Goal: Use online tool/utility: Utilize a website feature to perform a specific function

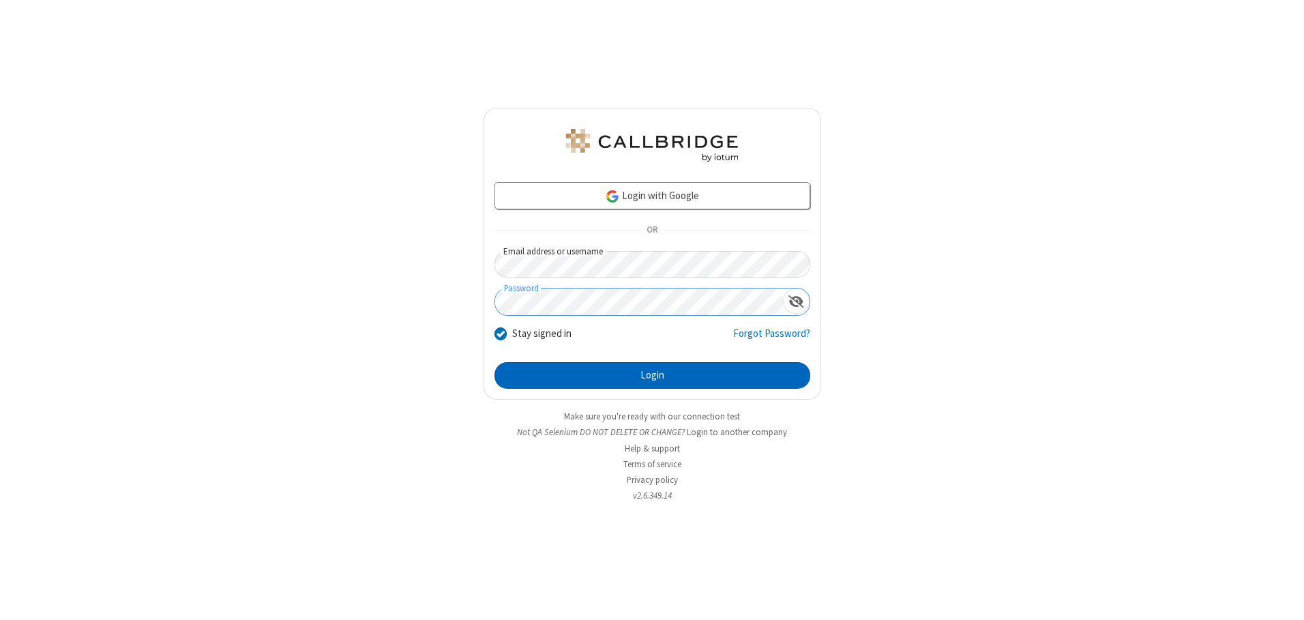
click at [652, 375] on button "Login" at bounding box center [652, 375] width 316 height 27
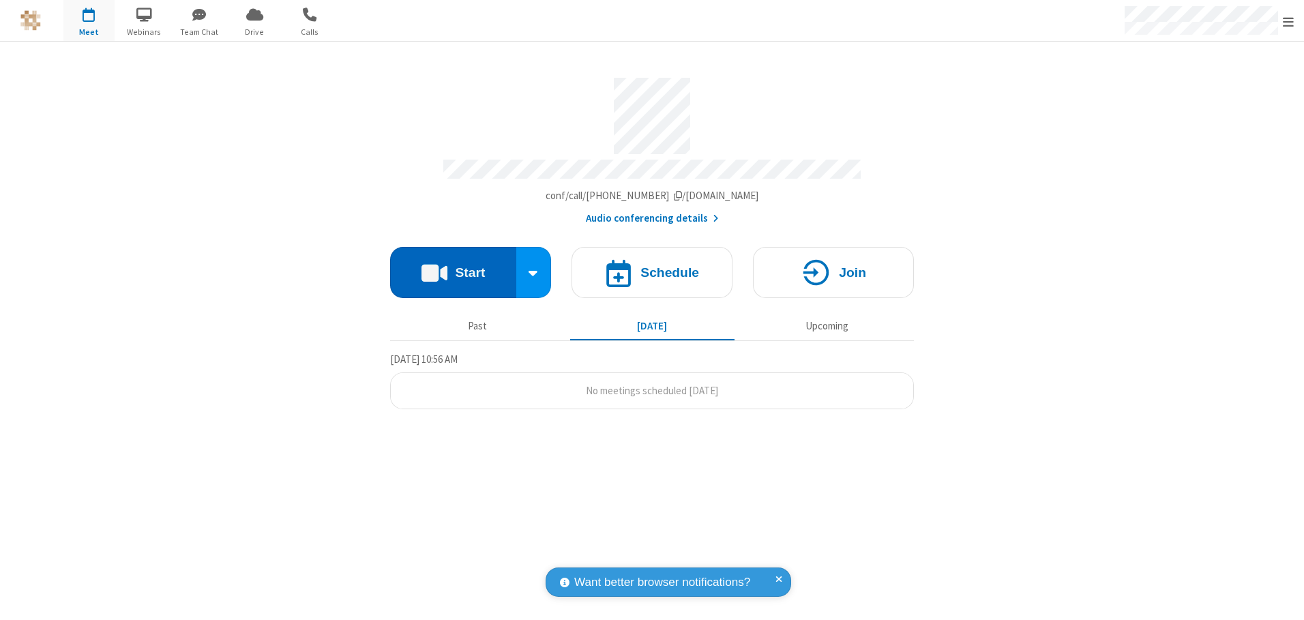
click at [453, 267] on button "Start" at bounding box center [453, 272] width 126 height 51
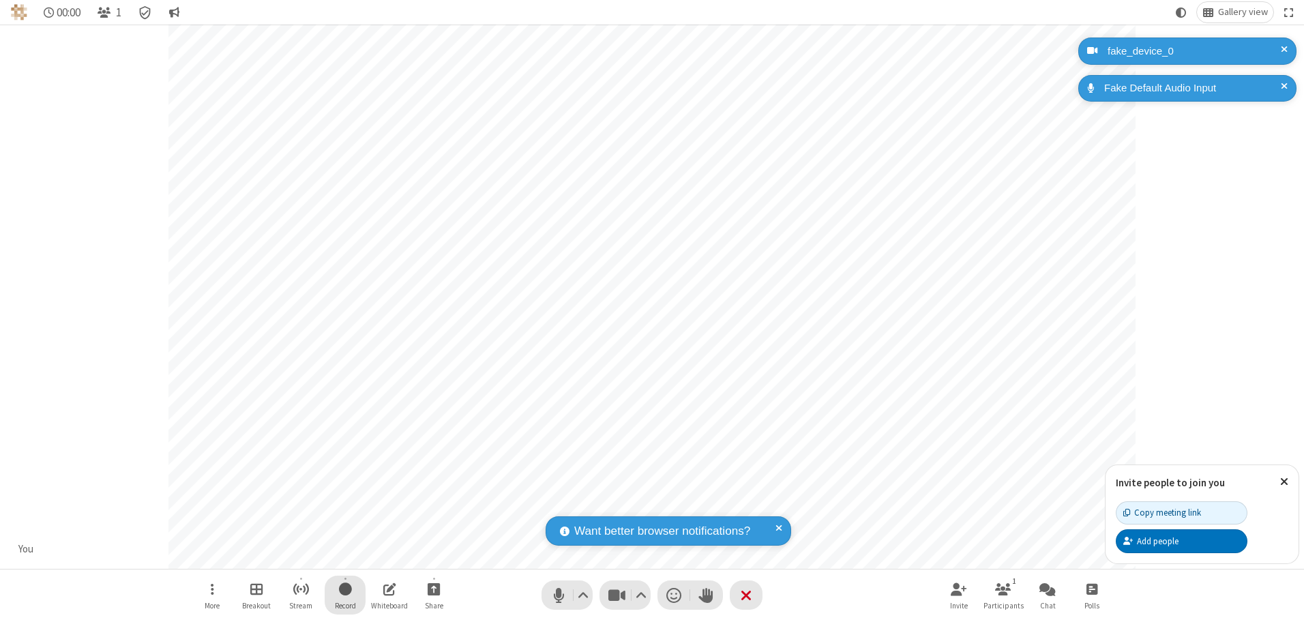
click at [345, 595] on span "Start recording" at bounding box center [345, 588] width 13 height 17
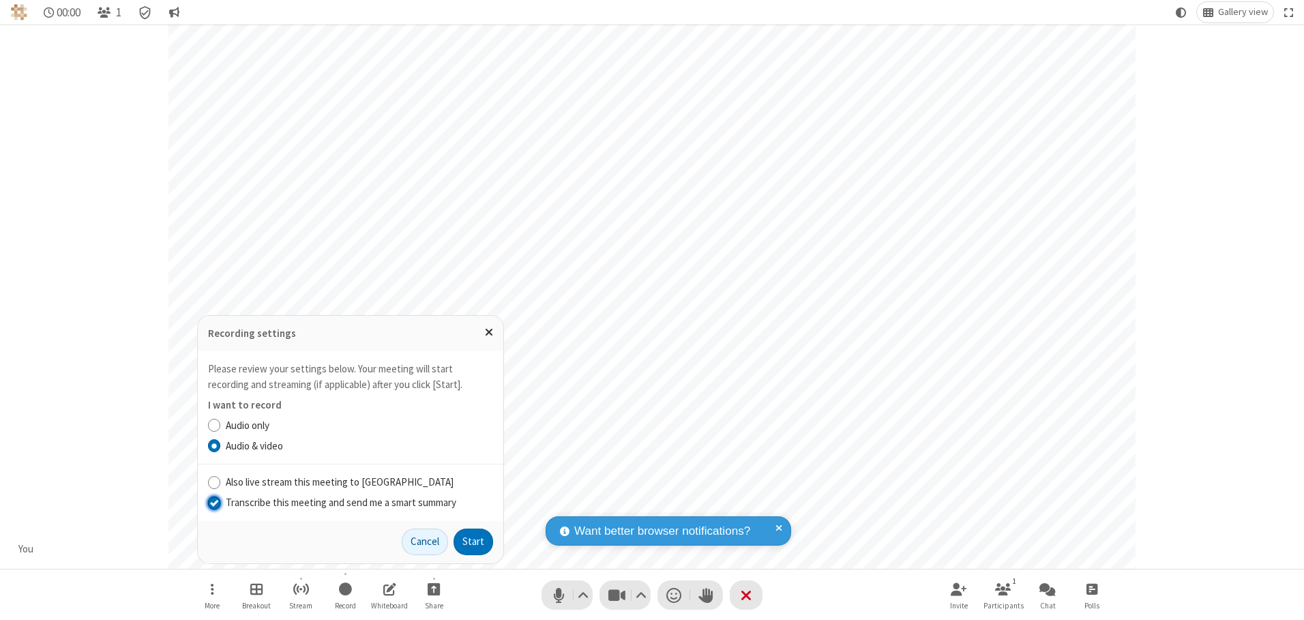
click at [213, 502] on input "Transcribe this meeting and send me a smart summary" at bounding box center [214, 502] width 13 height 14
click at [473, 541] on button "Start" at bounding box center [473, 541] width 40 height 27
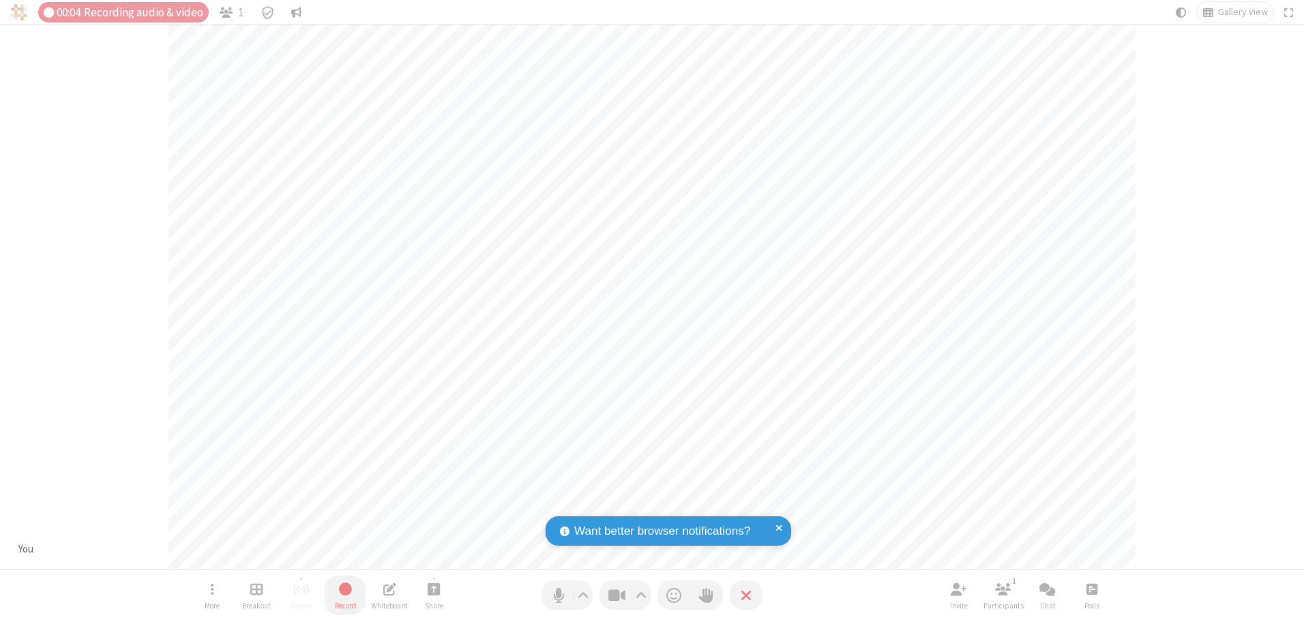
click at [345, 595] on span "Stop recording" at bounding box center [346, 588] width 16 height 17
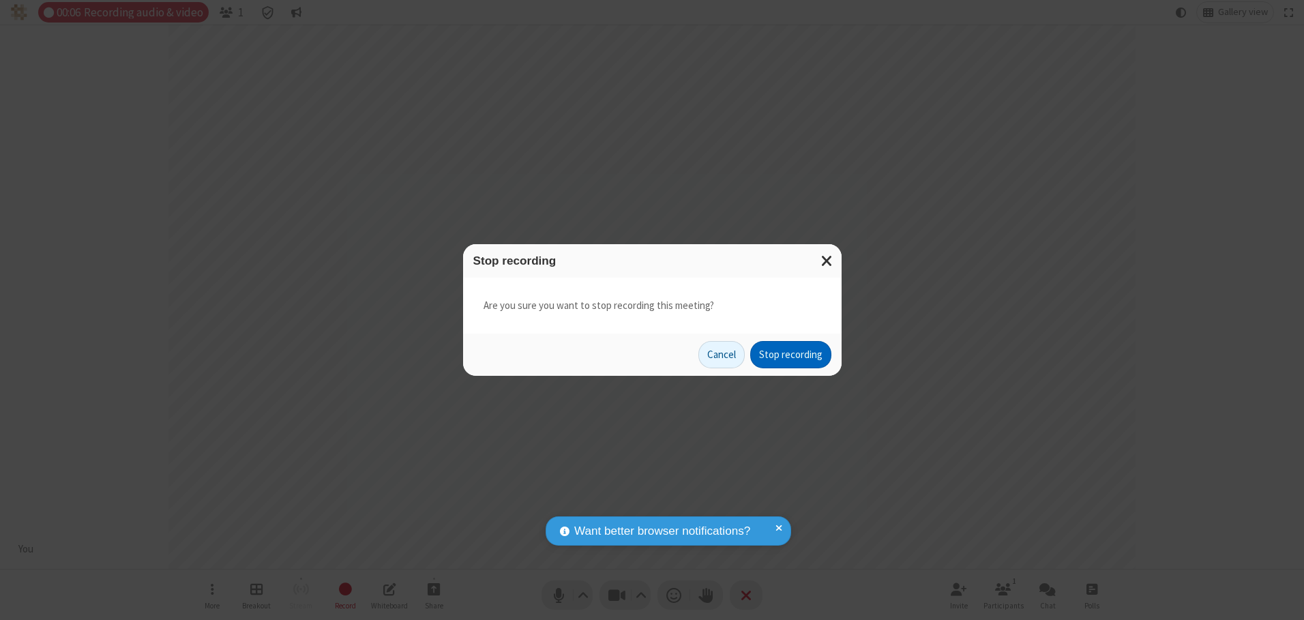
click at [790, 355] on button "Stop recording" at bounding box center [790, 354] width 81 height 27
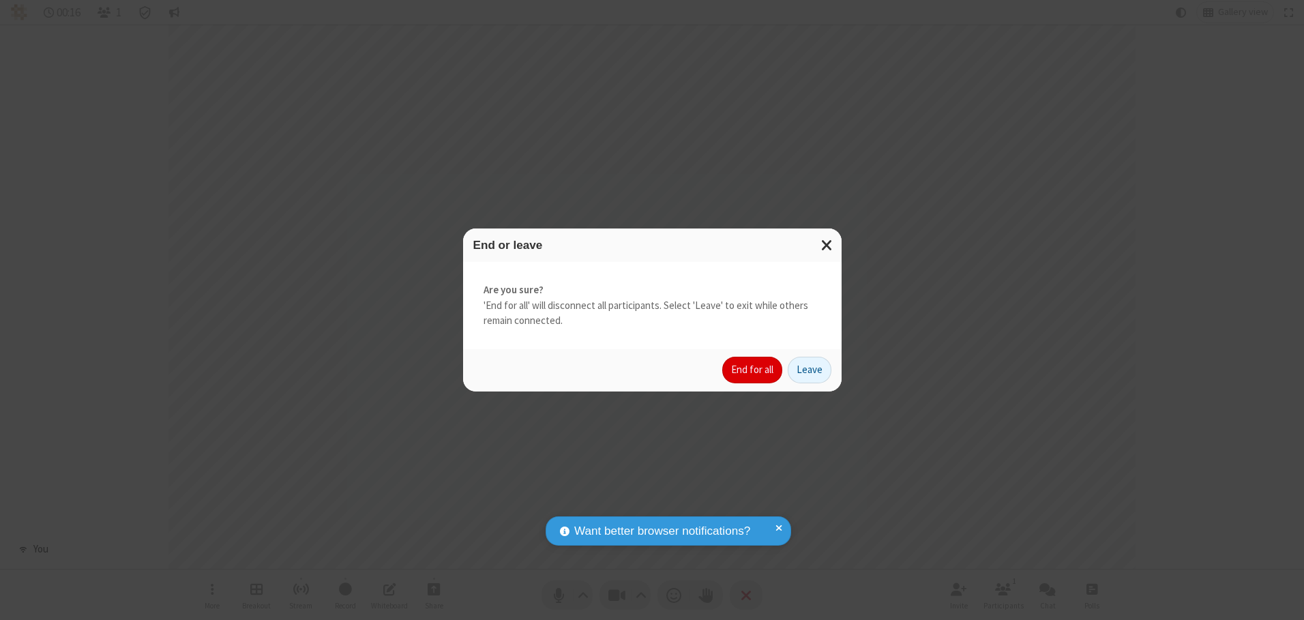
click at [753, 370] on button "End for all" at bounding box center [752, 370] width 60 height 27
